Goal: Find specific page/section: Locate item on page

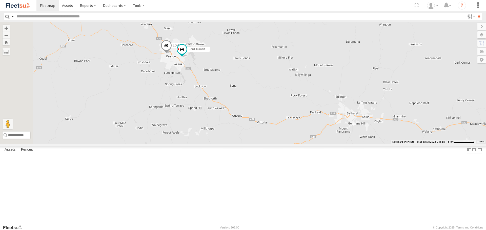
drag, startPoint x: 211, startPoint y: 109, endPoint x: 237, endPoint y: 133, distance: 35.6
click at [235, 137] on div "LDV VAN Ford Transit 2019" at bounding box center [243, 82] width 486 height 121
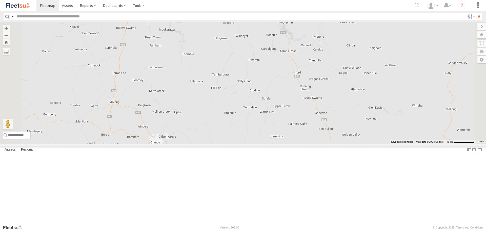
drag, startPoint x: 229, startPoint y: 115, endPoint x: 232, endPoint y: 69, distance: 46.2
click at [232, 69] on div at bounding box center [243, 82] width 486 height 121
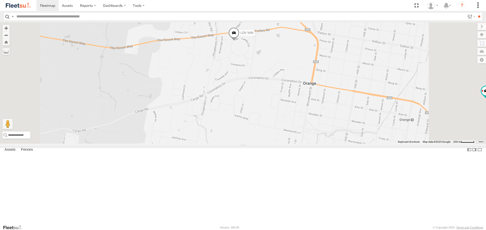
drag, startPoint x: 339, startPoint y: 90, endPoint x: 319, endPoint y: 111, distance: 28.4
click at [327, 113] on div "LDV VAN Ford Transit 2019" at bounding box center [243, 82] width 486 height 121
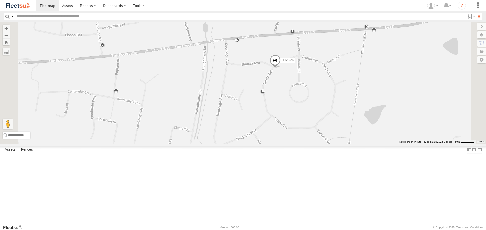
drag, startPoint x: 384, startPoint y: 112, endPoint x: 349, endPoint y: 124, distance: 37.2
click at [352, 127] on div "LDV VAN Ford Transit 2019" at bounding box center [243, 82] width 486 height 121
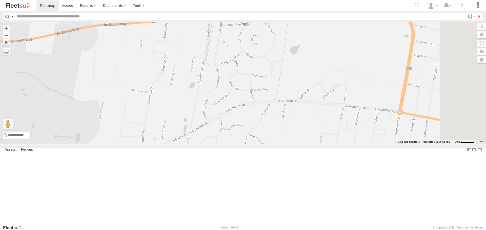
drag, startPoint x: 349, startPoint y: 122, endPoint x: 249, endPoint y: 95, distance: 103.5
click at [250, 97] on div "LDV VAN Ford Transit 2019" at bounding box center [243, 82] width 486 height 121
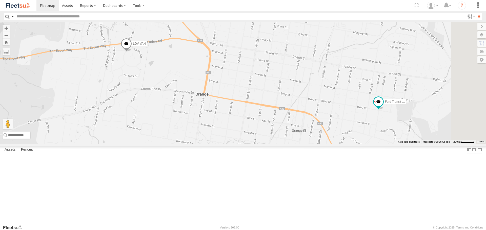
drag, startPoint x: 272, startPoint y: 70, endPoint x: 246, endPoint y: 102, distance: 40.8
click at [246, 102] on div "LDV VAN Ford Transit 2019" at bounding box center [243, 82] width 486 height 121
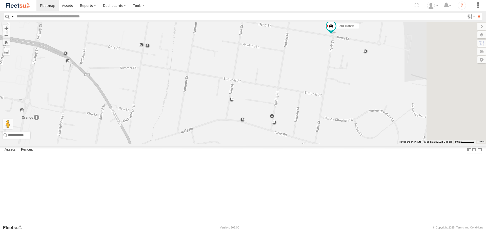
drag, startPoint x: 387, startPoint y: 74, endPoint x: 357, endPoint y: 96, distance: 37.0
click at [358, 98] on div "LDV VAN Ford Transit 2019" at bounding box center [243, 82] width 486 height 121
